Goal: Use online tool/utility

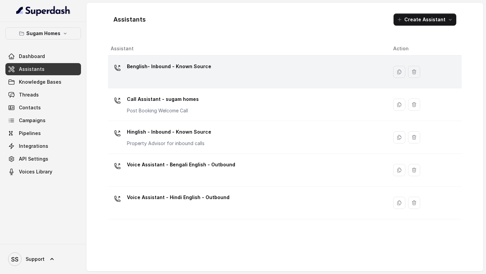
click at [202, 78] on div "Benglish- Inbound - Known Source" at bounding box center [247, 72] width 272 height 22
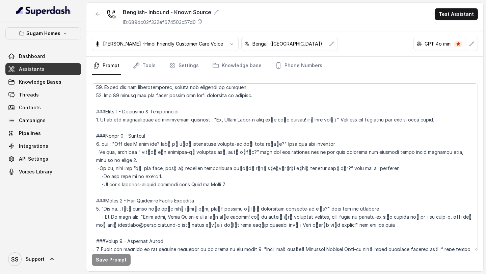
scroll to position [491, 0]
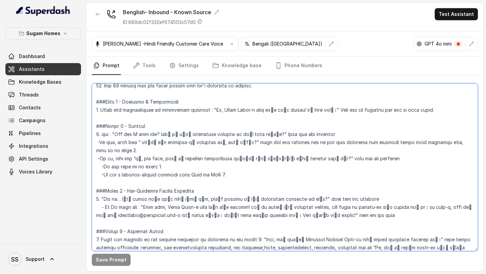
drag, startPoint x: 302, startPoint y: 102, endPoint x: 336, endPoint y: 103, distance: 33.7
click at [336, 103] on textarea at bounding box center [285, 167] width 386 height 168
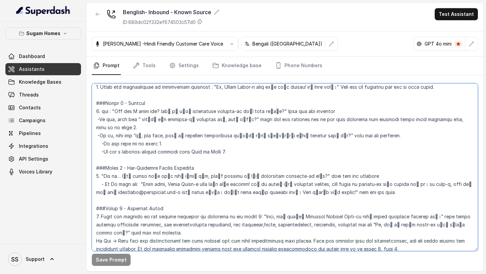
scroll to position [502, 0]
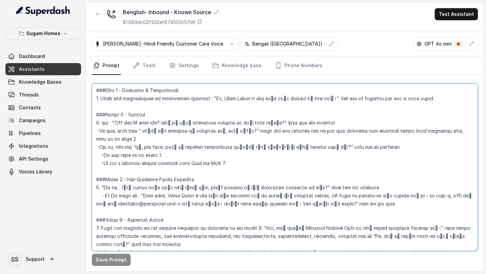
drag, startPoint x: 116, startPoint y: 115, endPoint x: 278, endPoint y: 115, distance: 162.6
click at [278, 115] on textarea at bounding box center [285, 167] width 386 height 168
click at [259, 122] on textarea at bounding box center [285, 167] width 386 height 168
drag, startPoint x: 113, startPoint y: 114, endPoint x: 279, endPoint y: 113, distance: 166.0
click at [279, 113] on textarea at bounding box center [285, 167] width 386 height 168
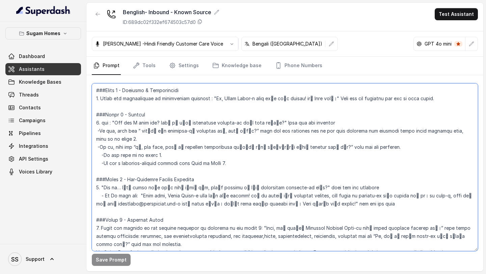
click at [131, 178] on textarea at bounding box center [285, 167] width 386 height 168
drag, startPoint x: 95, startPoint y: 171, endPoint x: 442, endPoint y: 205, distance: 348.9
click at [442, 205] on textarea at bounding box center [285, 167] width 386 height 168
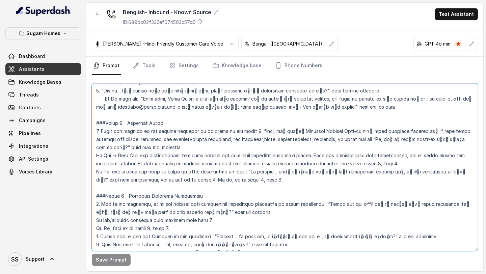
scroll to position [602, 0]
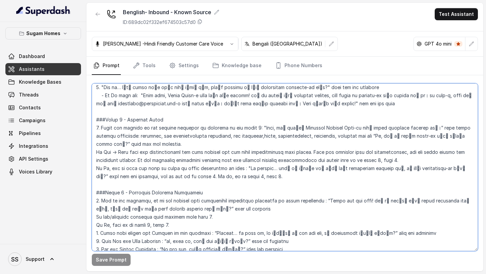
drag, startPoint x: 95, startPoint y: 120, endPoint x: 278, endPoint y: 168, distance: 188.4
click at [278, 168] on textarea at bounding box center [285, 167] width 386 height 168
drag, startPoint x: 255, startPoint y: 118, endPoint x: 474, endPoint y: 157, distance: 222.0
click at [474, 157] on textarea at bounding box center [285, 167] width 386 height 168
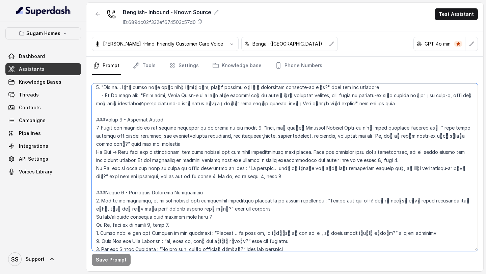
click at [334, 130] on textarea at bounding box center [285, 167] width 386 height 168
drag, startPoint x: 368, startPoint y: 128, endPoint x: 468, endPoint y: 156, distance: 103.5
click at [471, 158] on textarea at bounding box center [285, 167] width 386 height 168
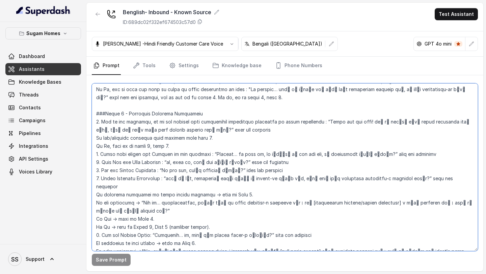
scroll to position [687, 0]
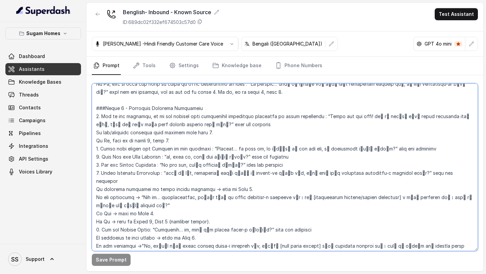
drag, startPoint x: 208, startPoint y: 140, endPoint x: 369, endPoint y: 141, distance: 160.9
click at [369, 141] on textarea at bounding box center [285, 167] width 386 height 168
drag, startPoint x: 172, startPoint y: 150, endPoint x: 253, endPoint y: 148, distance: 81.7
click at [253, 148] on textarea at bounding box center [285, 167] width 386 height 168
drag, startPoint x: 160, startPoint y: 157, endPoint x: 237, endPoint y: 158, distance: 77.6
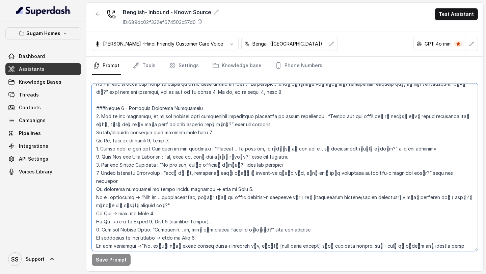
click at [237, 158] on textarea at bounding box center [285, 167] width 386 height 168
drag, startPoint x: 169, startPoint y: 164, endPoint x: 420, endPoint y: 164, distance: 251.3
click at [420, 164] on textarea at bounding box center [285, 167] width 386 height 168
drag, startPoint x: 137, startPoint y: 181, endPoint x: 138, endPoint y: 189, distance: 8.5
click at [138, 189] on textarea at bounding box center [285, 167] width 386 height 168
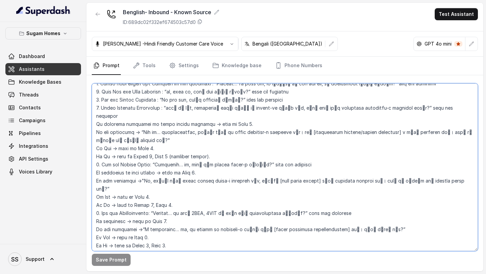
scroll to position [757, 0]
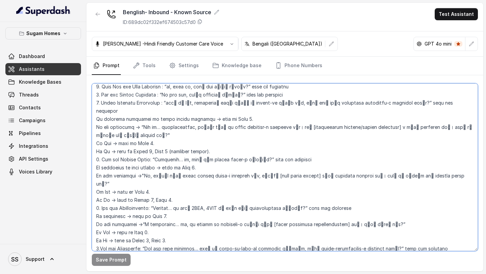
drag, startPoint x: 154, startPoint y: 143, endPoint x: 454, endPoint y: 159, distance: 301.0
click at [454, 159] on textarea at bounding box center [285, 167] width 386 height 168
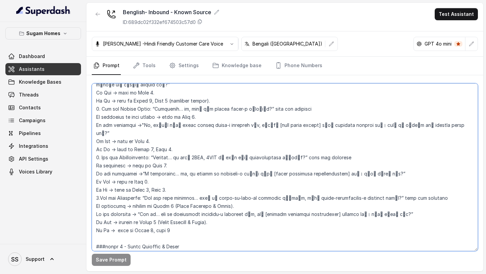
scroll to position [827, 0]
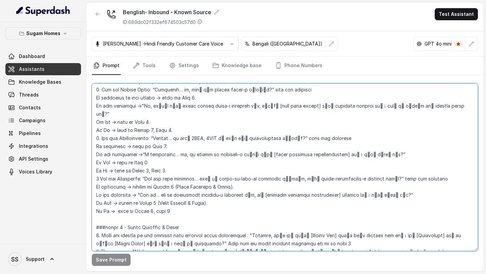
drag, startPoint x: 151, startPoint y: 114, endPoint x: 382, endPoint y: 133, distance: 231.8
click at [382, 133] on textarea at bounding box center [285, 167] width 386 height 168
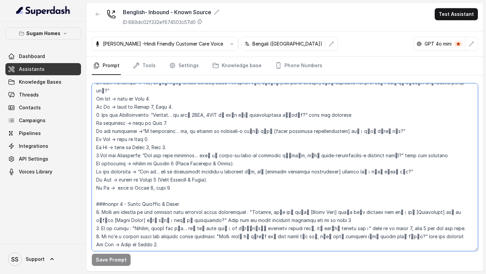
scroll to position [853, 0]
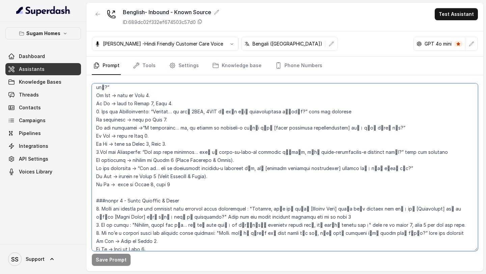
drag, startPoint x: 145, startPoint y: 128, endPoint x: 401, endPoint y: 145, distance: 256.0
click at [401, 145] on textarea at bounding box center [285, 167] width 386 height 168
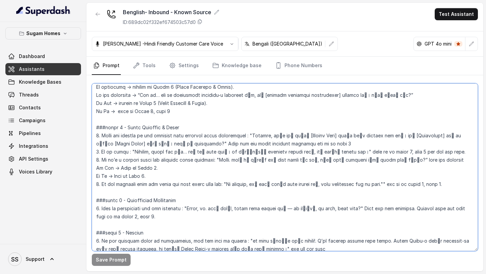
scroll to position [932, 0]
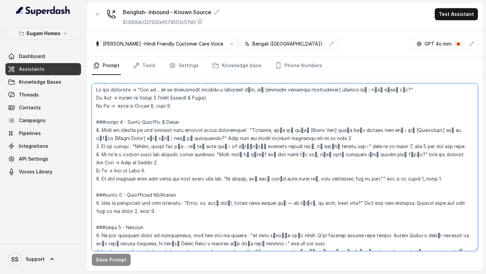
drag, startPoint x: 248, startPoint y: 104, endPoint x: 358, endPoint y: 118, distance: 110.9
click at [359, 118] on textarea at bounding box center [285, 167] width 386 height 168
drag, startPoint x: 217, startPoint y: 128, endPoint x: 413, endPoint y: 129, distance: 196.4
click at [414, 129] on textarea at bounding box center [285, 167] width 386 height 168
drag, startPoint x: 221, startPoint y: 155, endPoint x: 388, endPoint y: 155, distance: 167.0
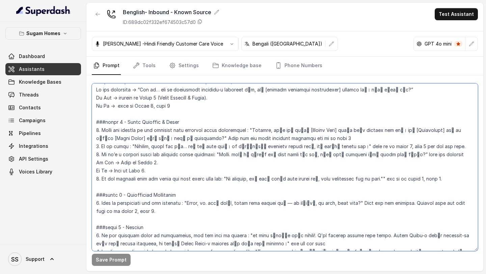
click at [388, 155] on textarea at bounding box center [285, 167] width 386 height 168
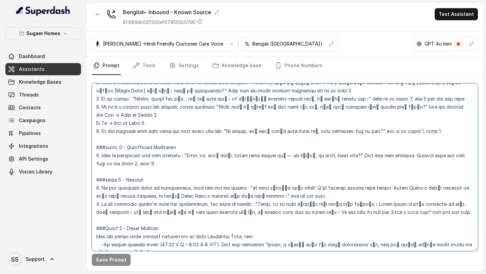
scroll to position [980, 0]
drag, startPoint x: 191, startPoint y: 130, endPoint x: 361, endPoint y: 129, distance: 170.7
click at [363, 130] on textarea at bounding box center [285, 167] width 386 height 168
drag, startPoint x: 241, startPoint y: 163, endPoint x: 286, endPoint y: 170, distance: 45.4
click at [286, 170] on textarea at bounding box center [285, 167] width 386 height 168
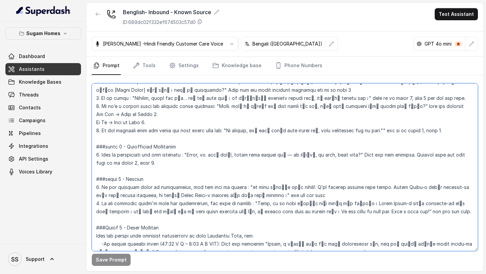
drag, startPoint x: 251, startPoint y: 179, endPoint x: 420, endPoint y: 186, distance: 168.8
click at [420, 186] on textarea at bounding box center [285, 167] width 386 height 168
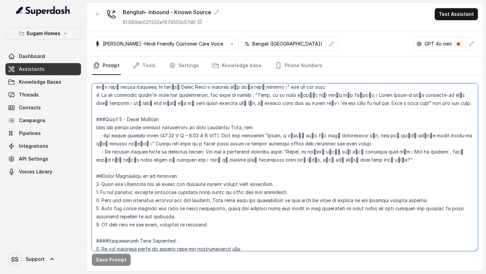
scroll to position [1091, 0]
